Goal: Information Seeking & Learning: Learn about a topic

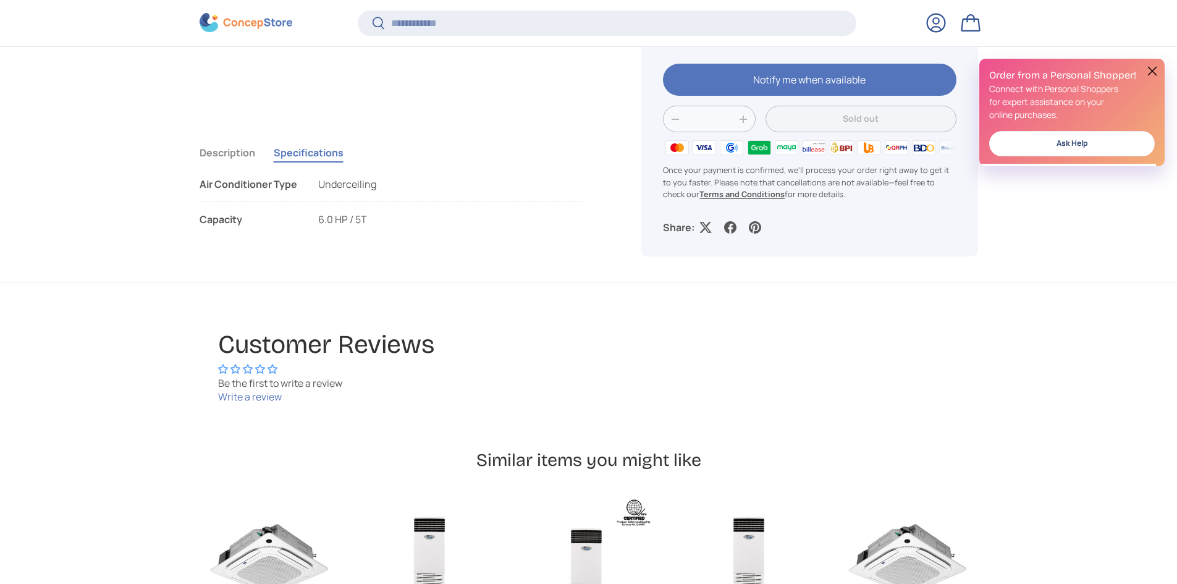
scroll to position [2963, 5051]
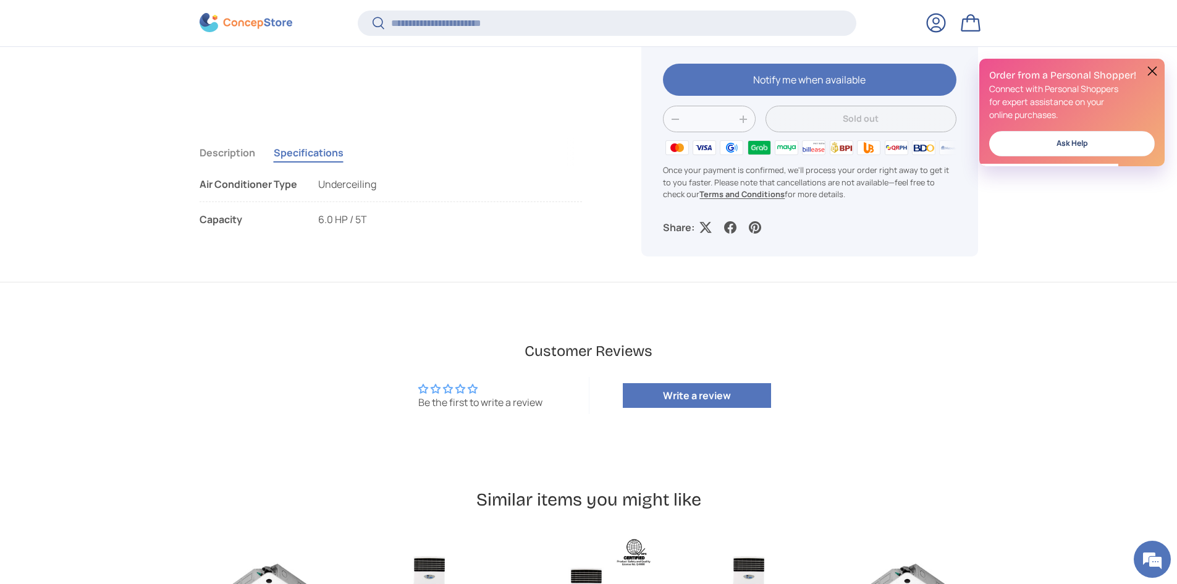
click at [236, 151] on button "Description" at bounding box center [228, 152] width 56 height 28
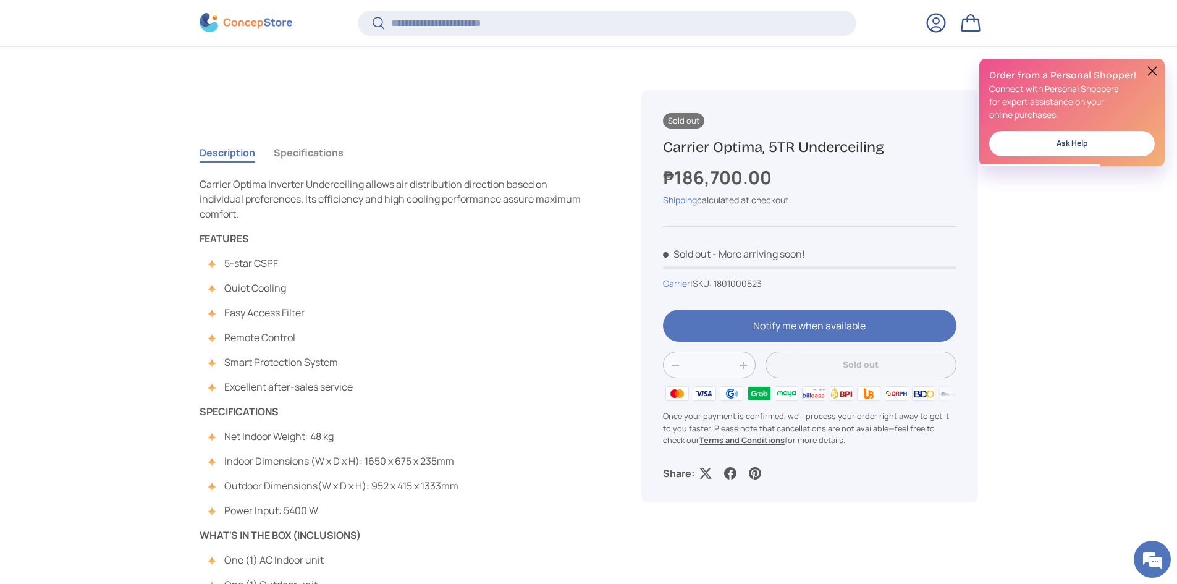
click at [310, 150] on button "Specifications" at bounding box center [309, 152] width 70 height 28
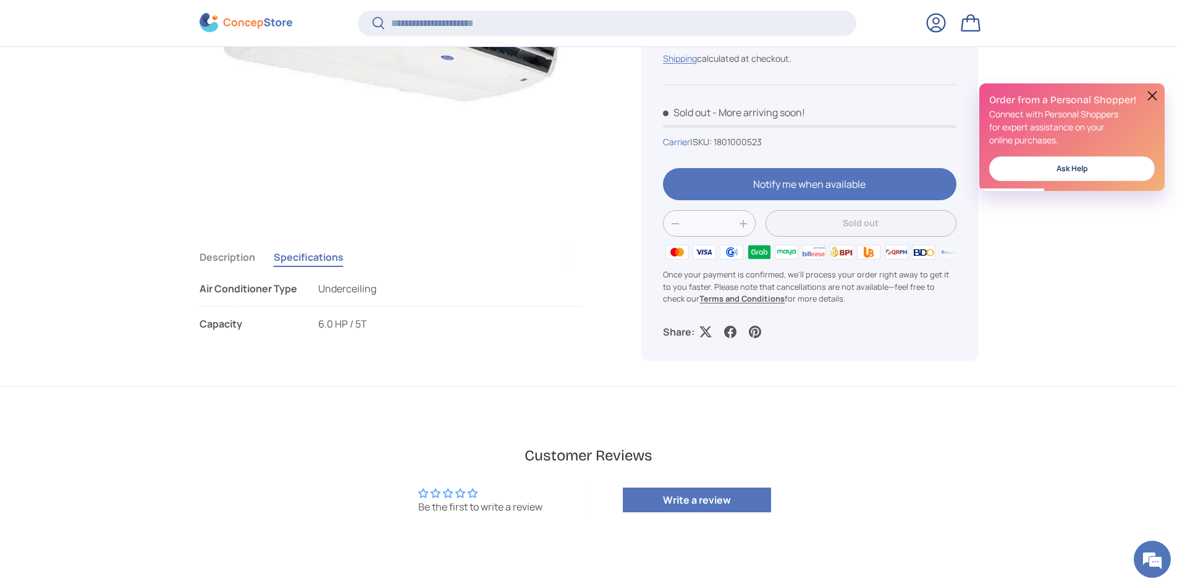
scroll to position [368, 0]
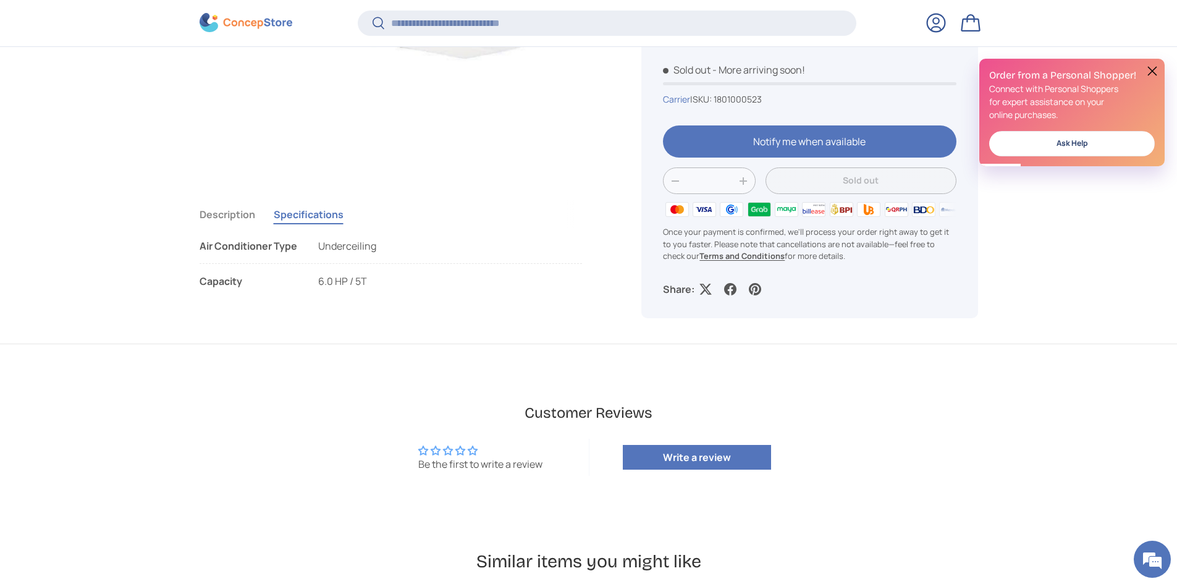
click at [235, 216] on button "Description" at bounding box center [228, 214] width 56 height 28
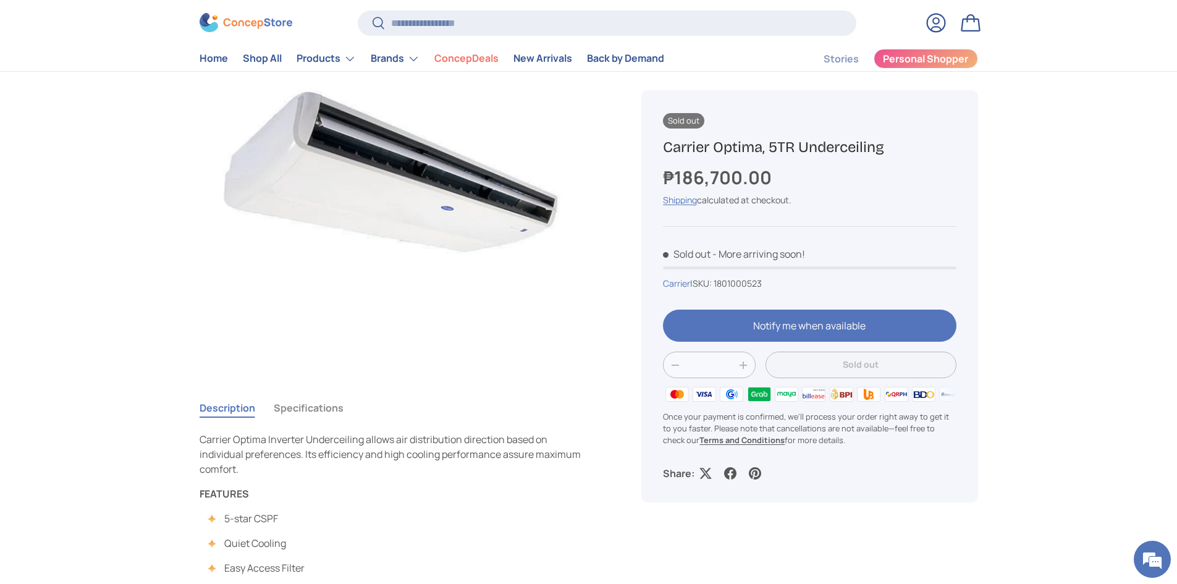
scroll to position [183, 0]
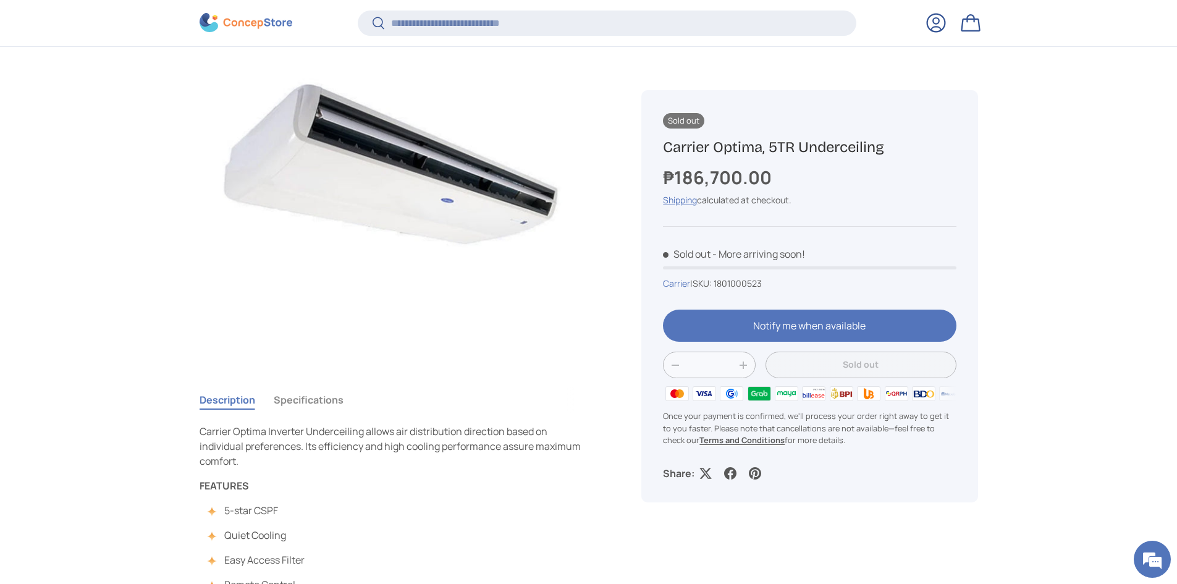
drag, startPoint x: 663, startPoint y: 145, endPoint x: 887, endPoint y: 141, distance: 224.3
click at [887, 141] on h1 "Carrier Optima, 5TR Underceiling" at bounding box center [809, 147] width 293 height 19
copy h1 "Carrier Optima, 5TR Underceiling"
click at [308, 397] on button "Specifications" at bounding box center [309, 399] width 70 height 28
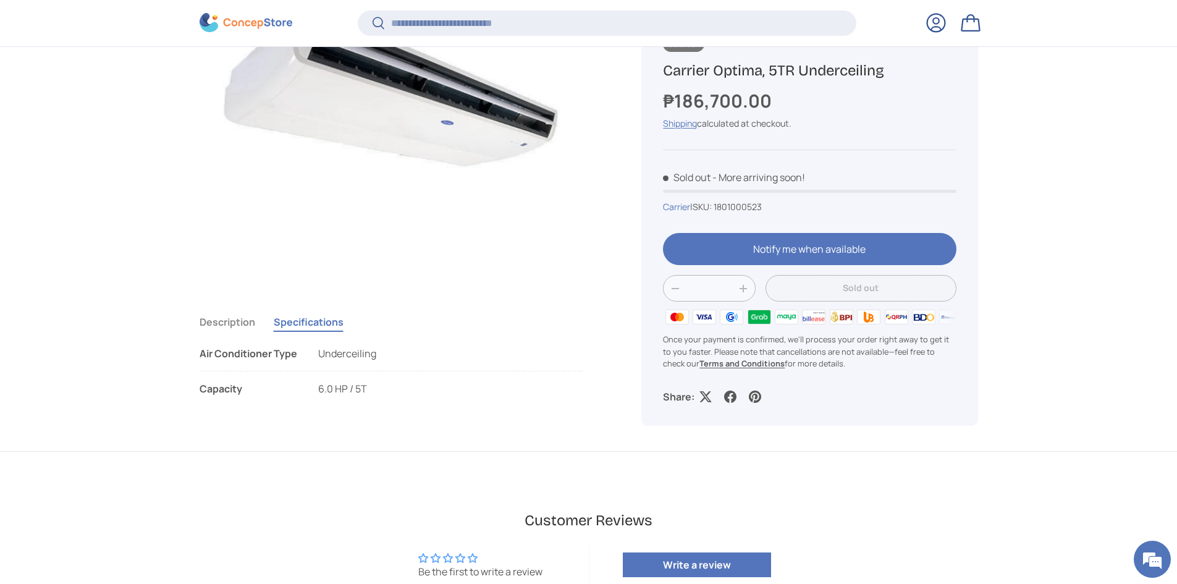
scroll to position [306, 0]
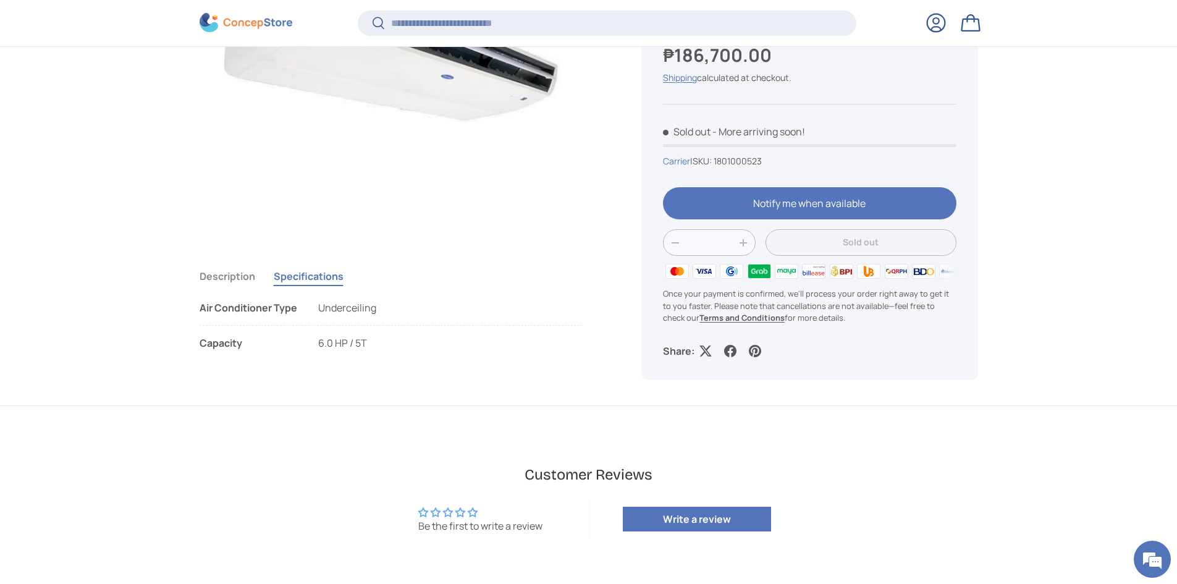
click at [241, 280] on button "Description" at bounding box center [228, 276] width 56 height 28
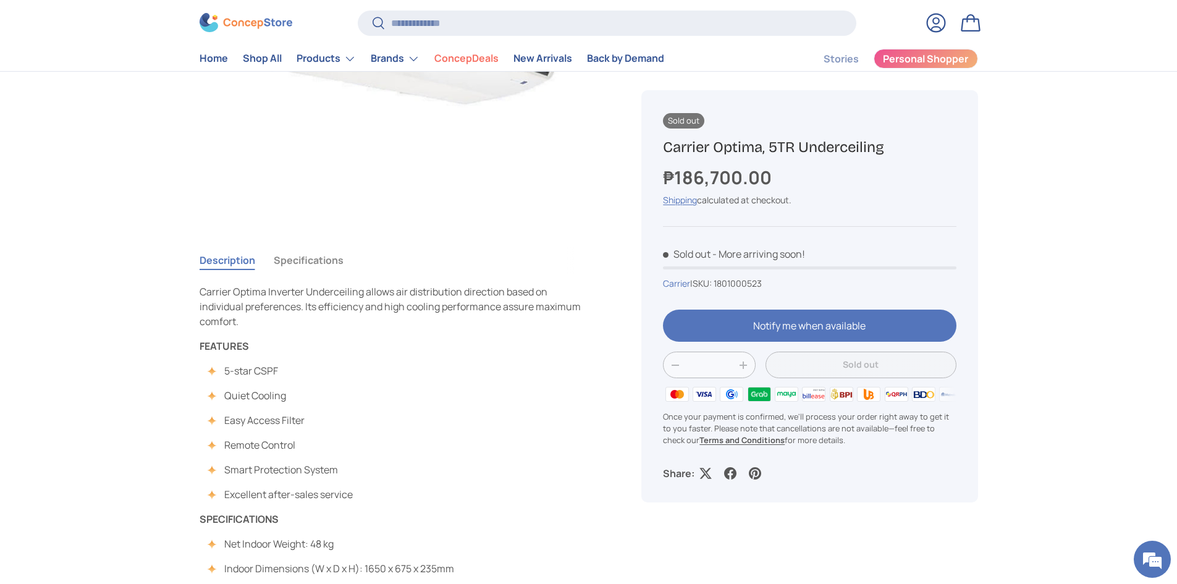
scroll to position [371, 0]
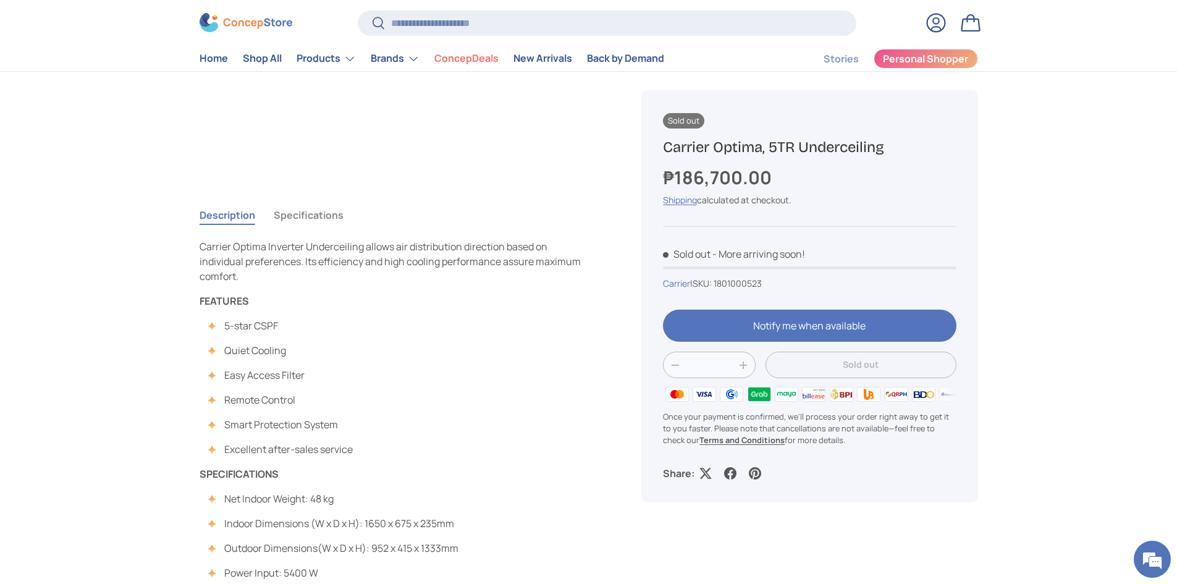
click at [324, 209] on button "Specifications" at bounding box center [309, 215] width 70 height 28
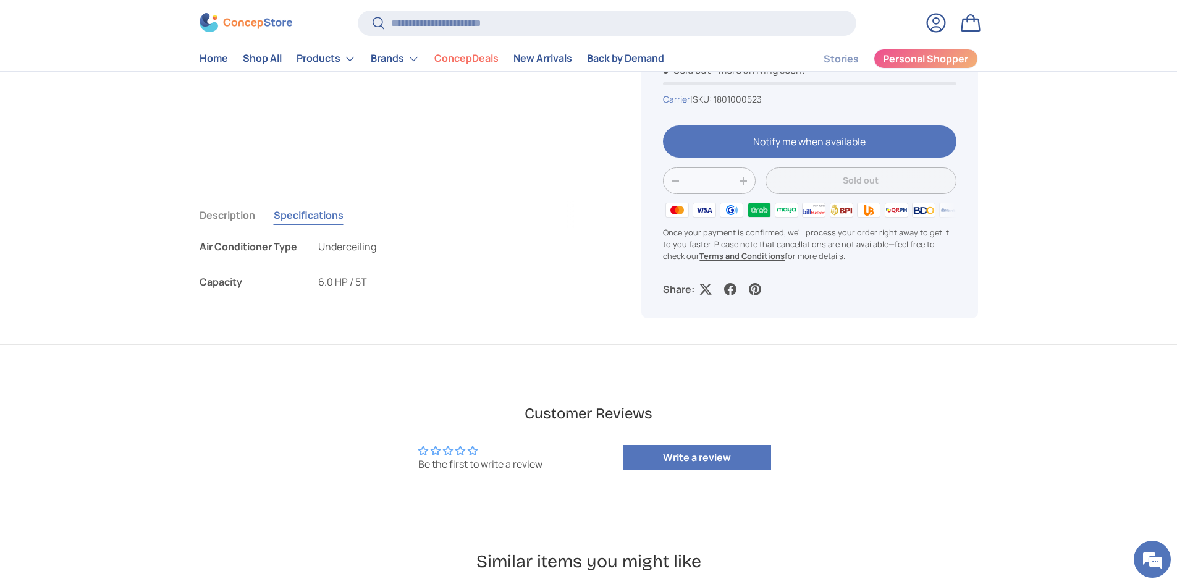
click at [239, 217] on button "Description" at bounding box center [228, 215] width 56 height 28
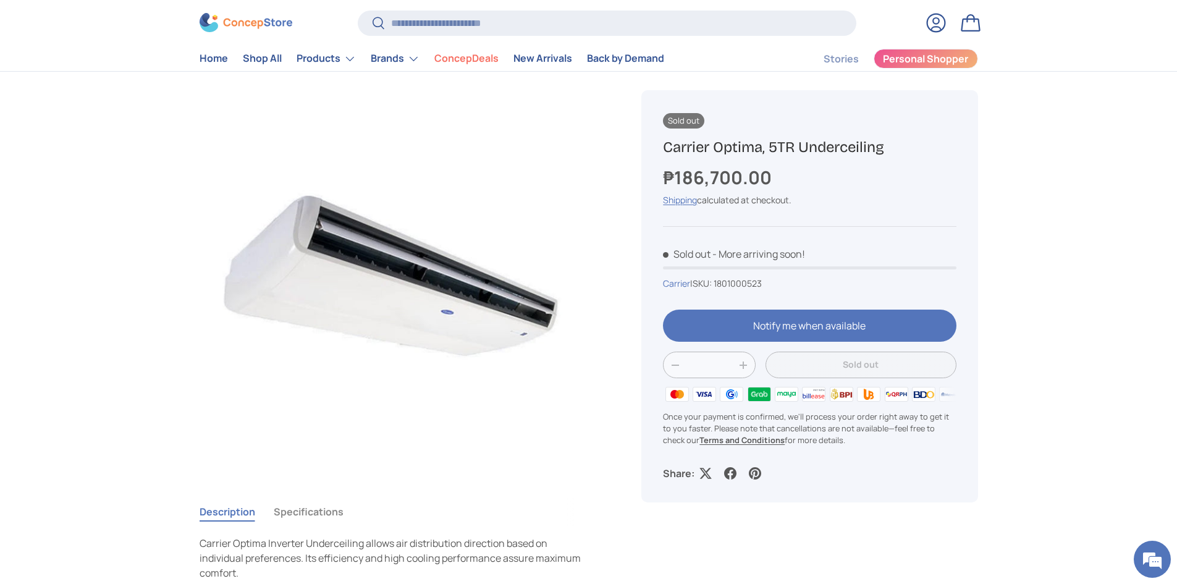
scroll to position [0, 0]
